Goal: Task Accomplishment & Management: Manage account settings

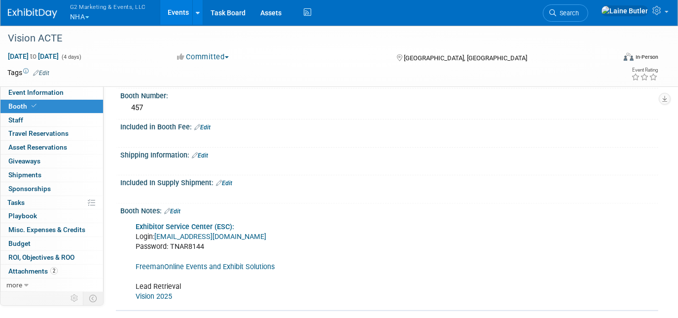
click at [89, 10] on span "G2 Marketing & Events, LLC" at bounding box center [108, 6] width 76 height 10
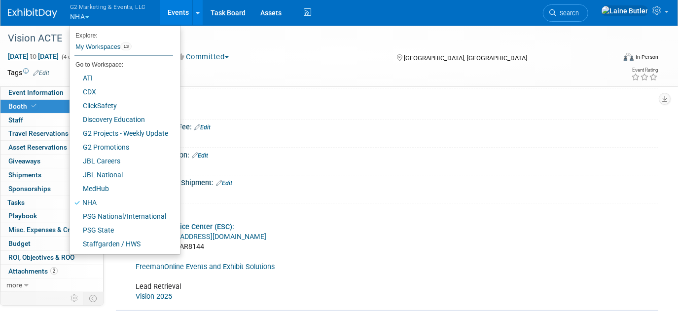
click at [269, 103] on div "457" at bounding box center [389, 107] width 523 height 15
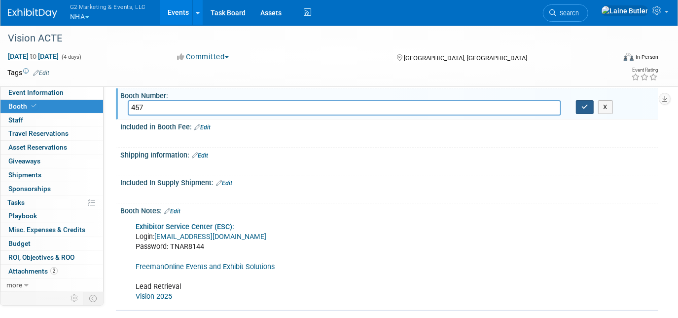
click at [581, 106] on icon "button" at bounding box center [584, 107] width 7 height 6
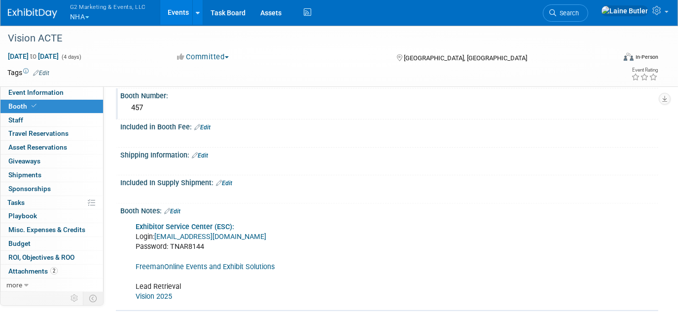
click at [91, 17] on button "G2 Marketing & Events, LLC NHA" at bounding box center [113, 13] width 89 height 26
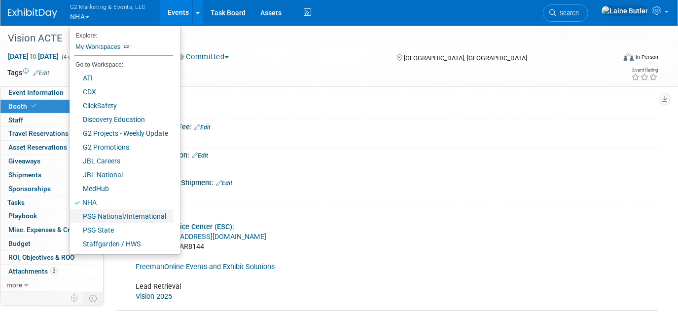
click at [134, 214] on link "PSG National/International" at bounding box center [122, 216] width 104 height 14
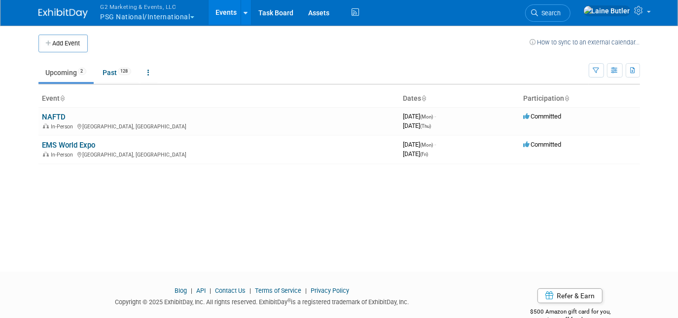
click at [128, 10] on span "G2 Marketing & Events, LLC" at bounding box center [148, 6] width 94 height 10
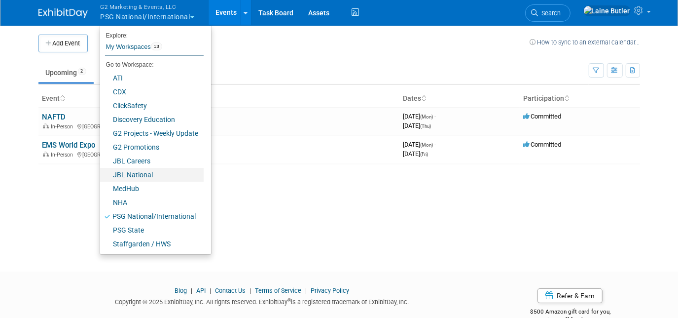
click at [161, 171] on link "JBL National" at bounding box center [152, 175] width 104 height 14
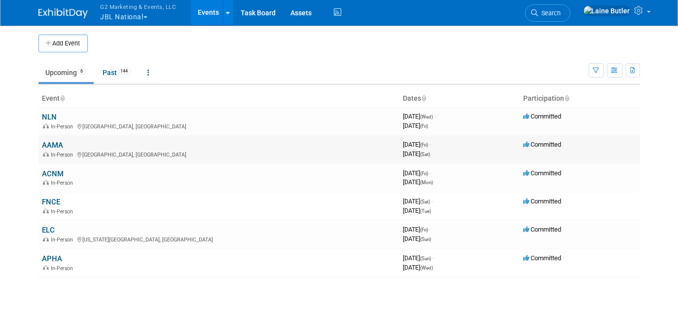
click at [53, 146] on link "AAMA" at bounding box center [52, 145] width 21 height 9
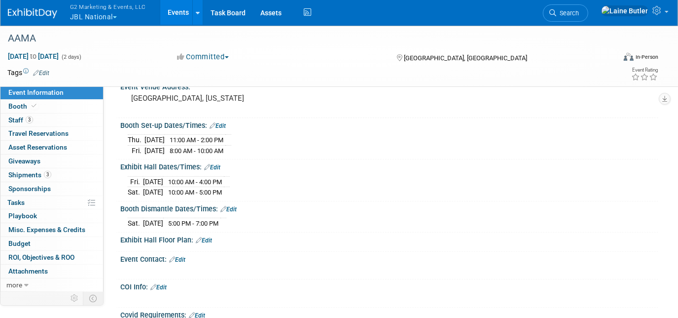
scroll to position [172, 0]
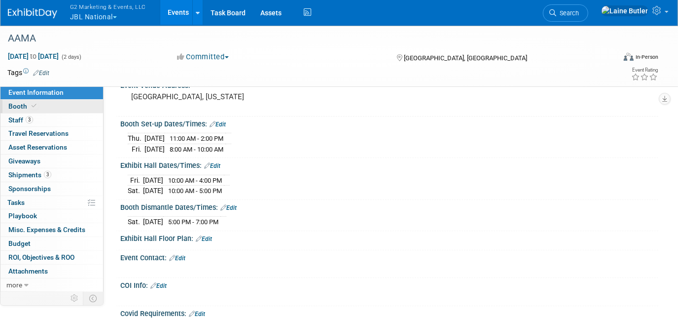
click at [65, 108] on link "Booth" at bounding box center [51, 106] width 103 height 13
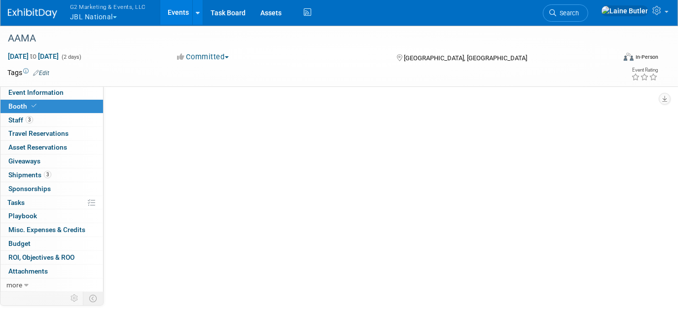
scroll to position [0, 0]
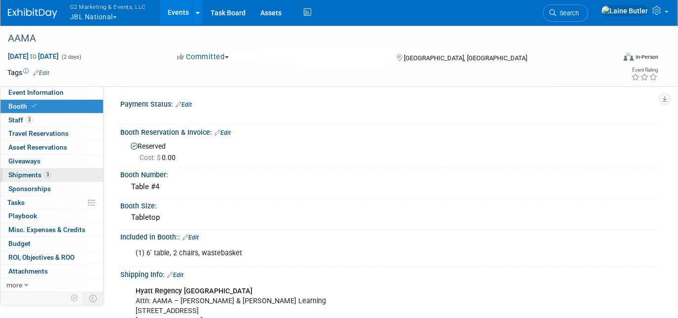
click at [85, 173] on link "3 Shipments 3" at bounding box center [51, 174] width 103 height 13
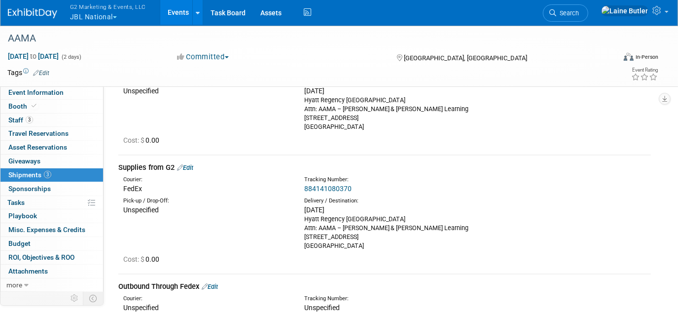
scroll to position [91, 0]
click at [329, 188] on link "884141080370" at bounding box center [327, 188] width 47 height 8
click at [23, 18] on img at bounding box center [32, 13] width 49 height 10
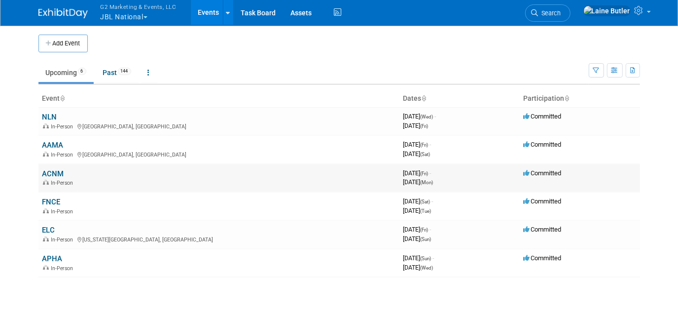
click at [50, 170] on link "ACNM" at bounding box center [53, 173] width 22 height 9
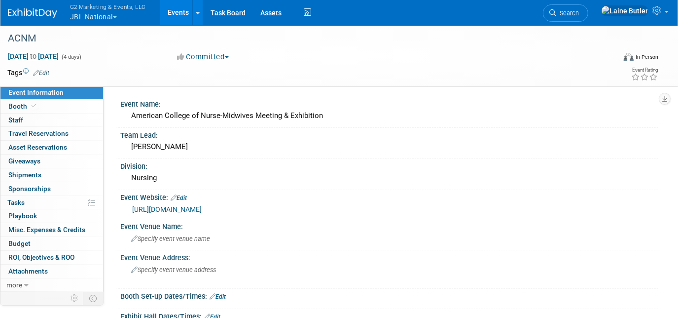
click at [157, 205] on link "[URL][DOMAIN_NAME]" at bounding box center [167, 209] width 70 height 8
click at [113, 9] on span "G2 Marketing & Events, LLC" at bounding box center [108, 6] width 76 height 10
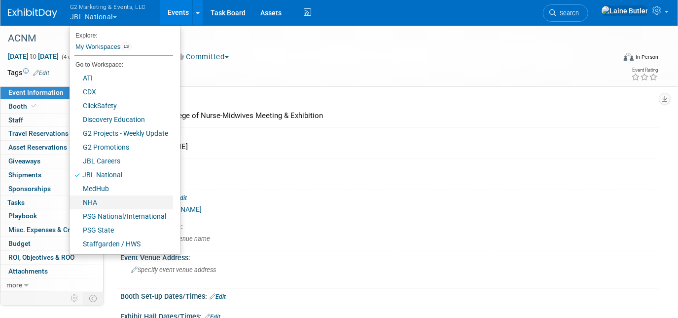
click at [116, 205] on link "NHA" at bounding box center [122, 202] width 104 height 14
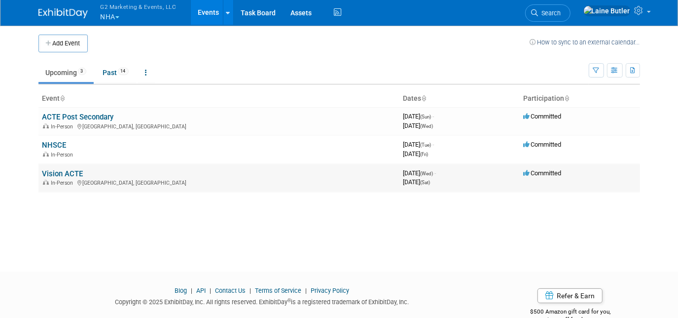
click at [70, 171] on link "Vision ACTE" at bounding box center [62, 173] width 41 height 9
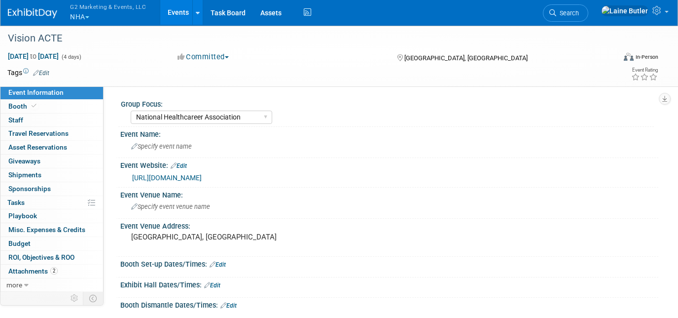
select select "National Healthcareer Association"
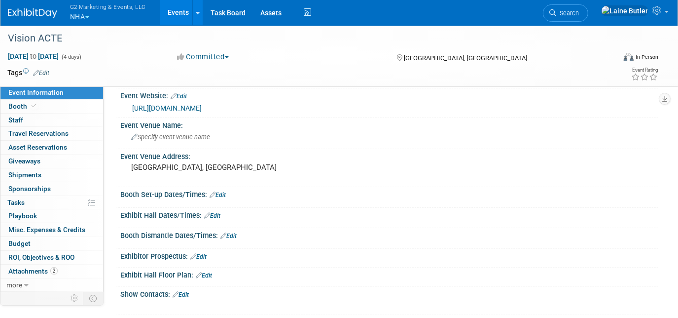
scroll to position [184, 0]
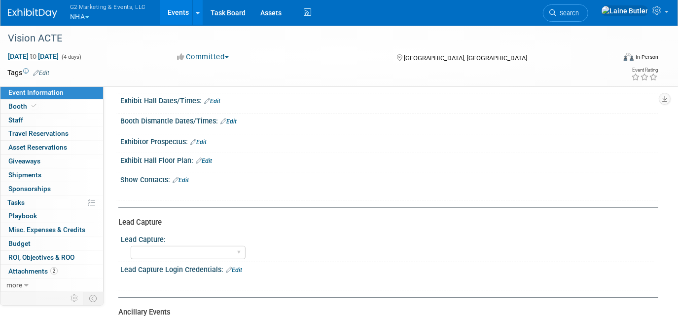
click at [192, 177] on div "Show Contacts: Edit" at bounding box center [389, 178] width 538 height 13
click at [187, 177] on link "Edit" at bounding box center [181, 180] width 16 height 7
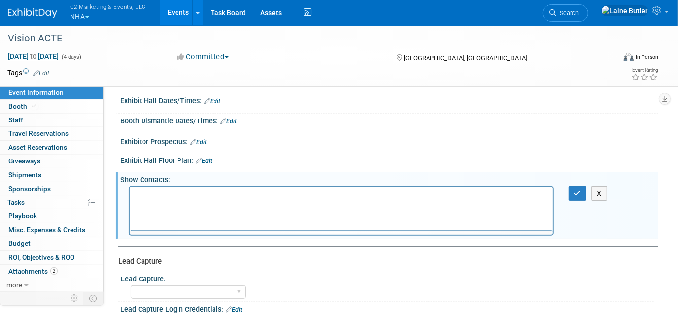
scroll to position [0, 0]
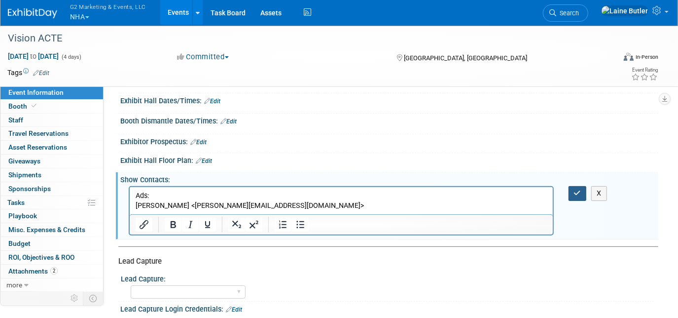
click at [577, 194] on button "button" at bounding box center [578, 193] width 18 height 14
